Goal: Task Accomplishment & Management: Use online tool/utility

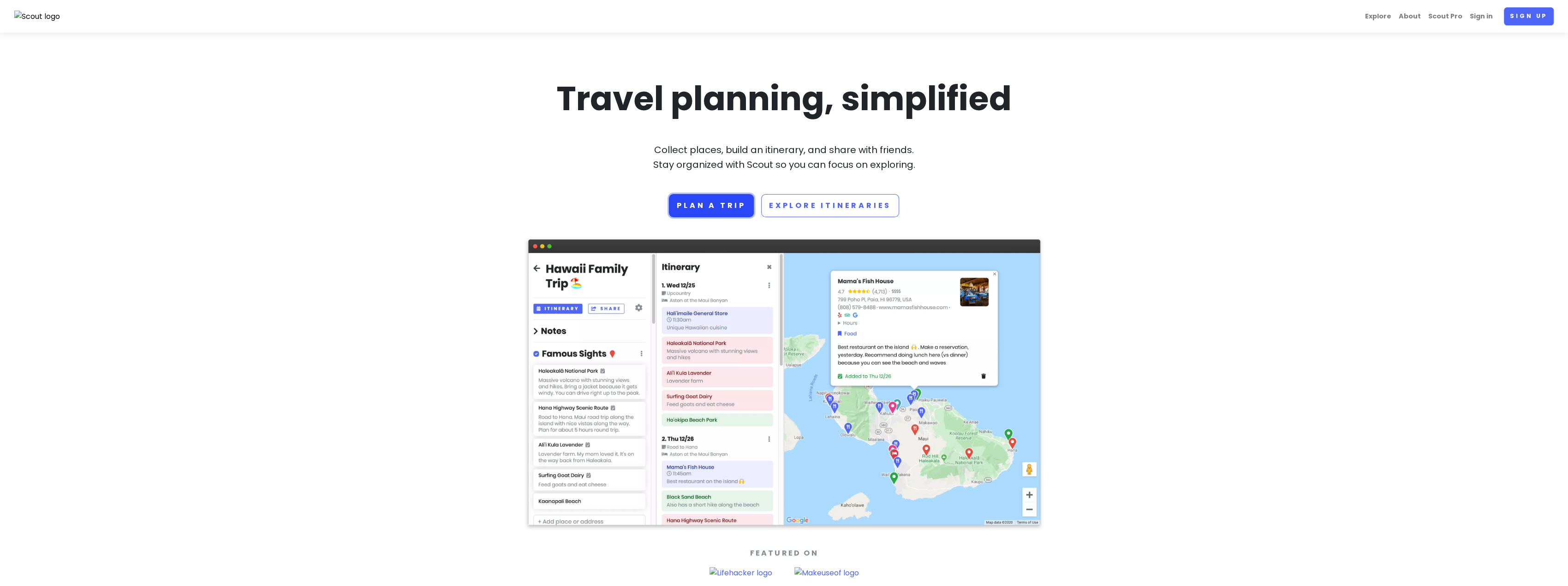
click at [710, 202] on link "Plan a trip" at bounding box center [711, 206] width 85 height 23
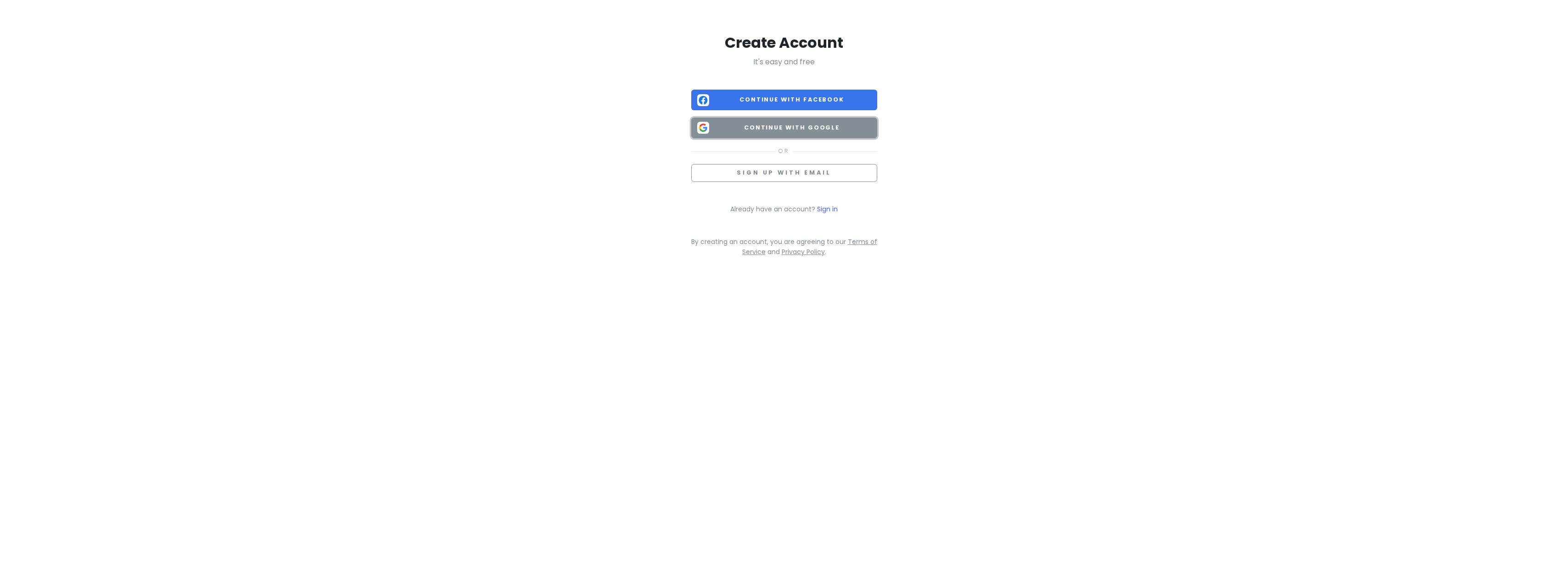
click at [731, 119] on button "Continue with Google" at bounding box center [785, 128] width 186 height 21
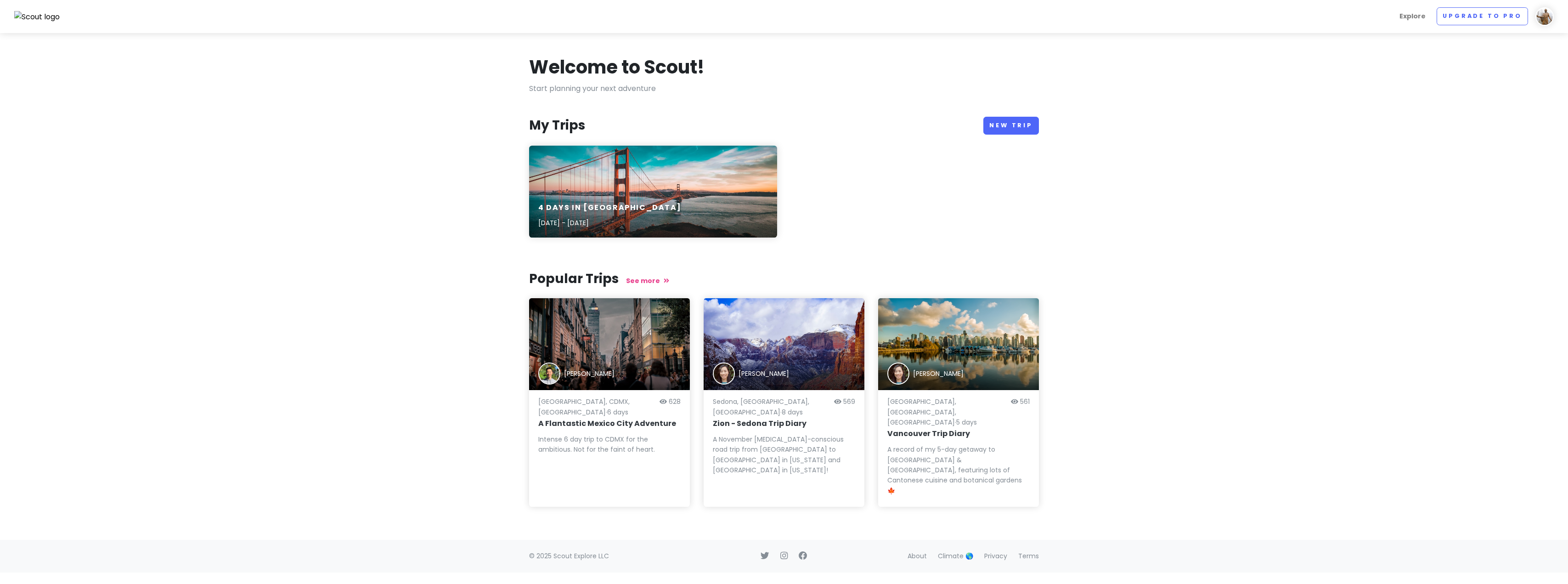
click at [622, 211] on h6 "4 Days in [GEOGRAPHIC_DATA]" at bounding box center [609, 208] width 143 height 10
